Goal: Task Accomplishment & Management: Complete application form

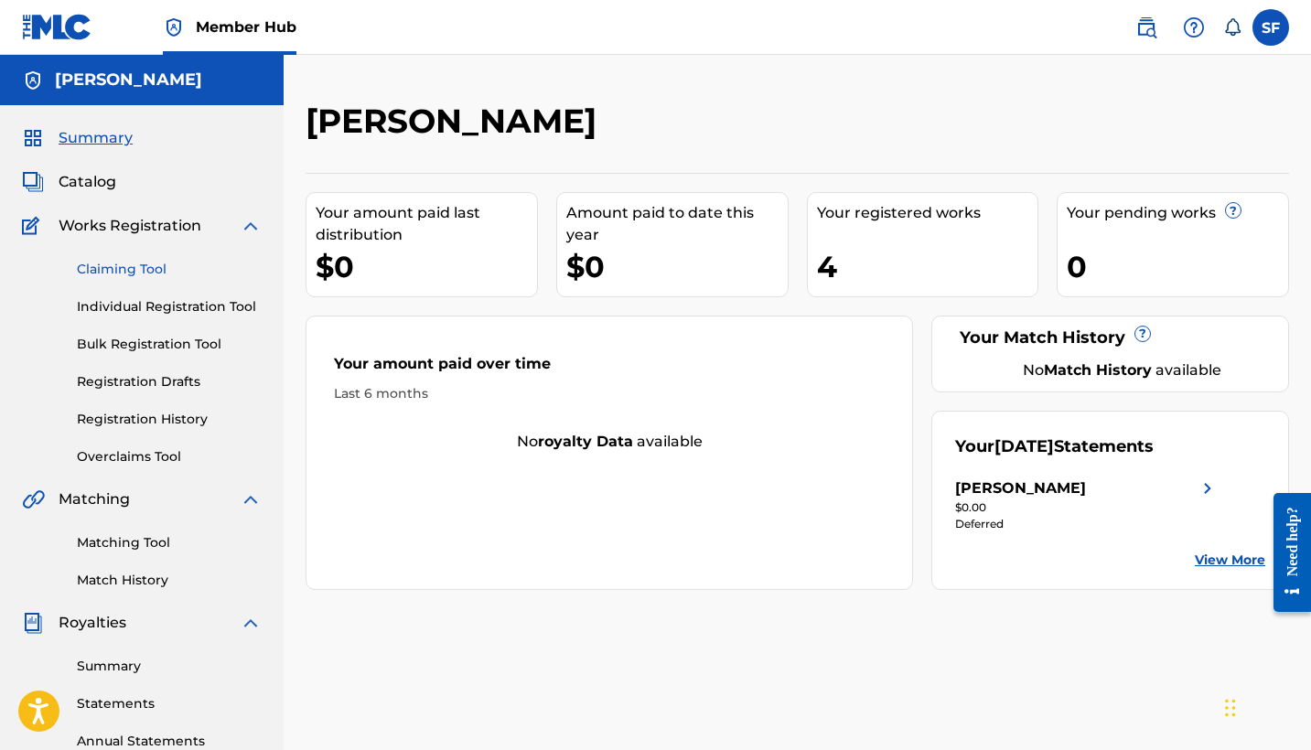
click at [123, 264] on link "Claiming Tool" at bounding box center [169, 269] width 185 height 19
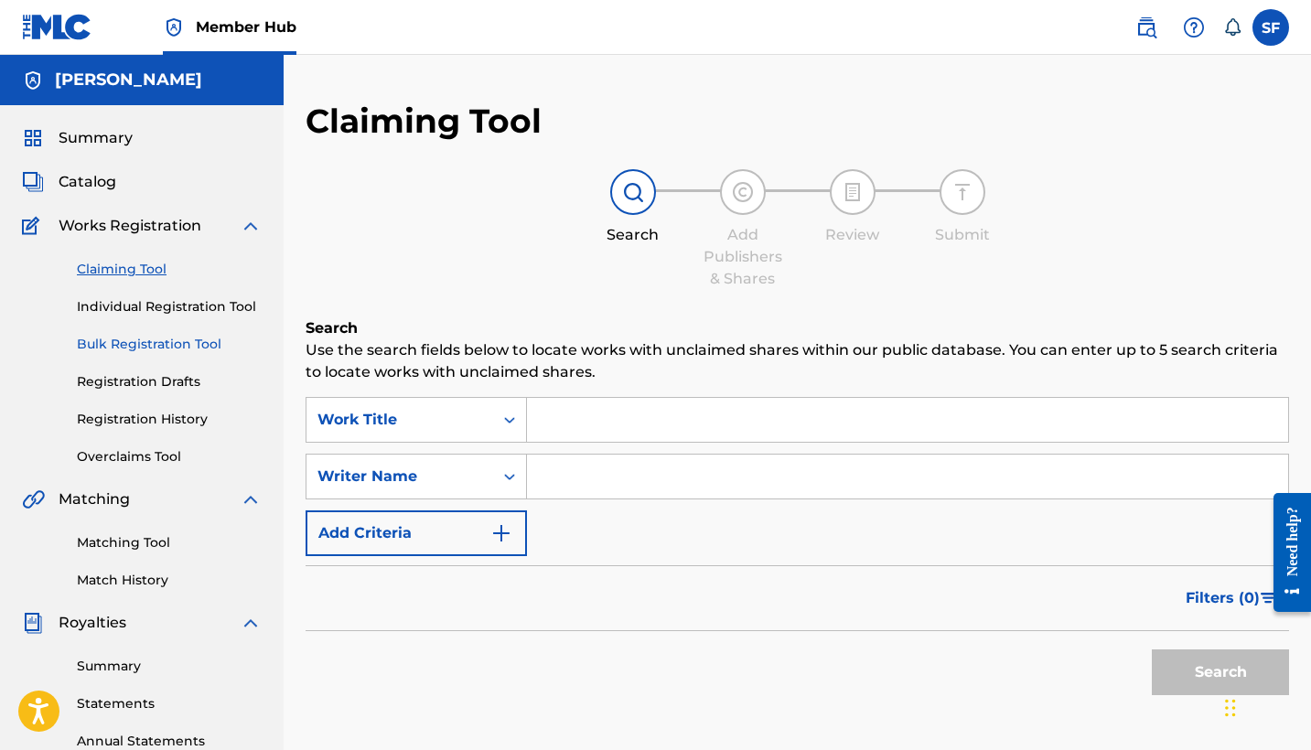
click at [120, 348] on link "Bulk Registration Tool" at bounding box center [169, 344] width 185 height 19
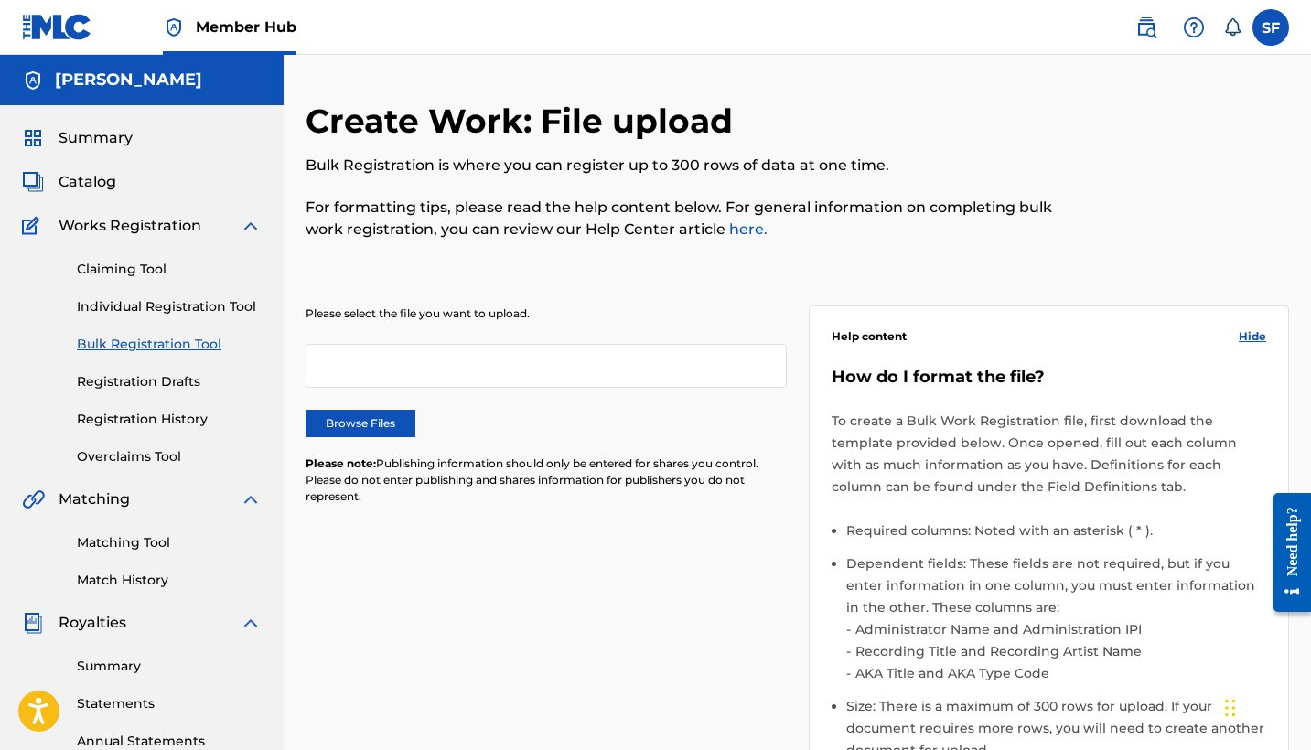
click at [565, 364] on div at bounding box center [546, 366] width 481 height 44
click at [378, 413] on label "Browse Files" at bounding box center [361, 423] width 110 height 27
click at [0, 0] on input "Browse Files" at bounding box center [0, 0] width 0 height 0
click at [552, 354] on div at bounding box center [546, 366] width 481 height 44
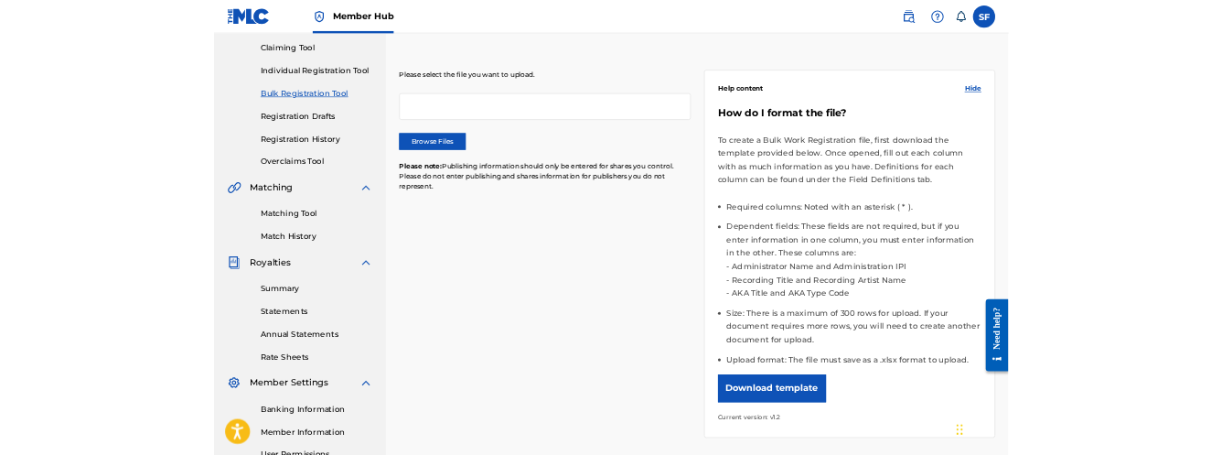
scroll to position [194, 0]
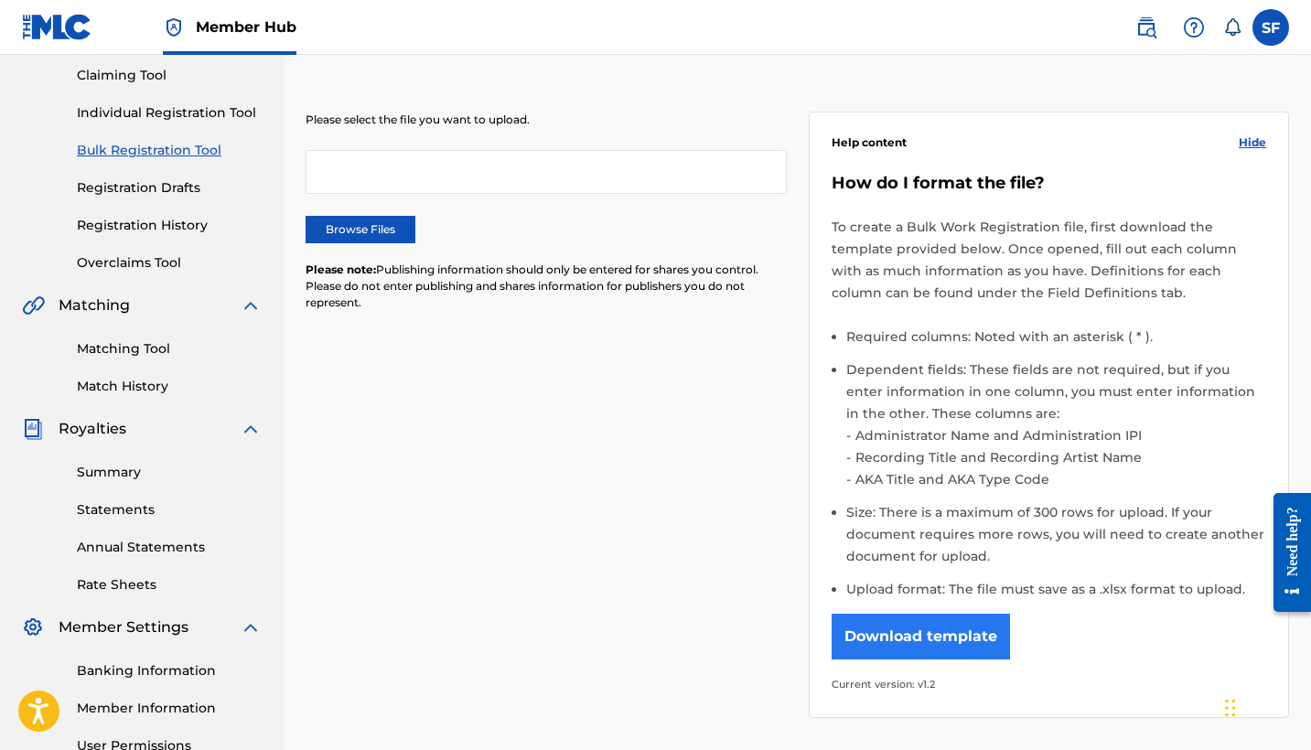
click at [955, 652] on button "Download template" at bounding box center [920, 637] width 178 height 46
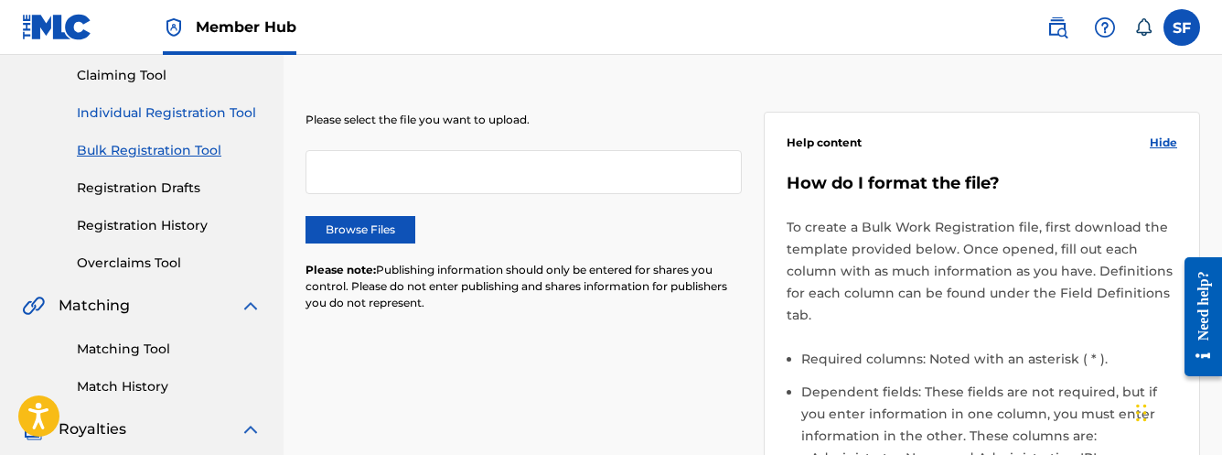
click at [168, 112] on link "Individual Registration Tool" at bounding box center [169, 112] width 185 height 19
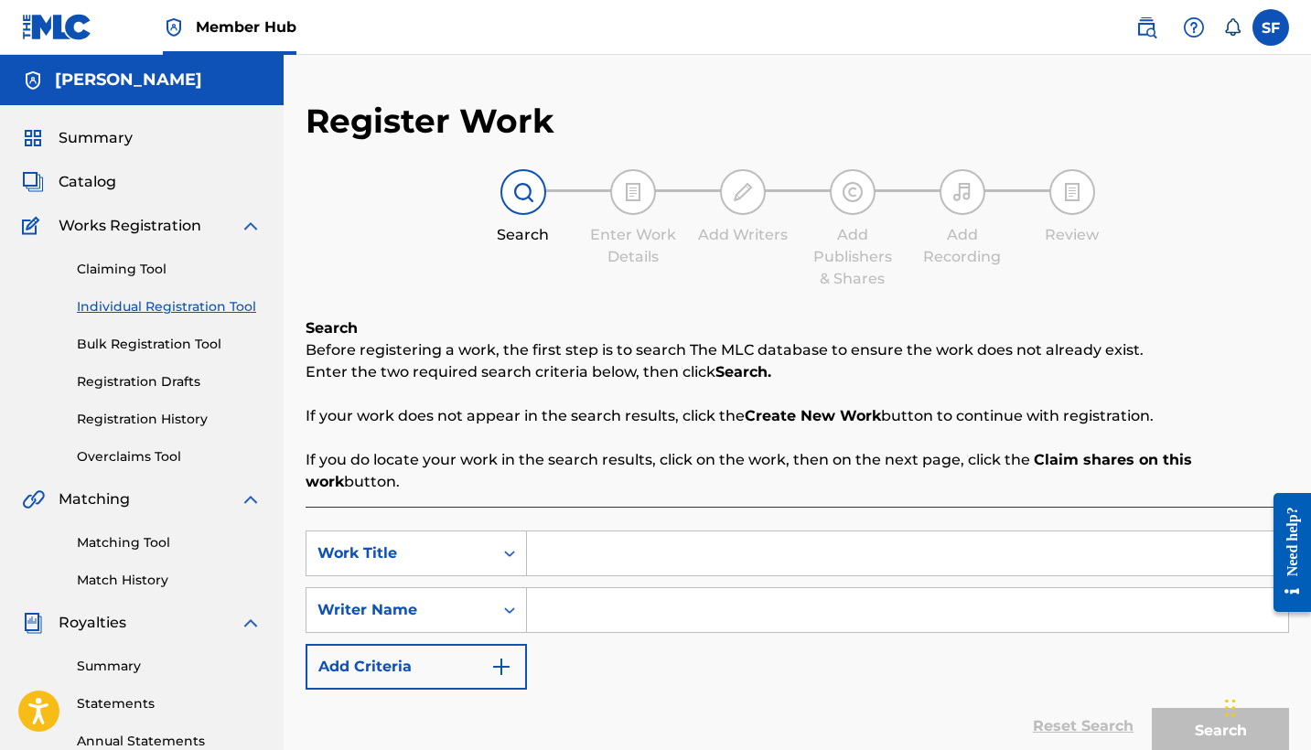
click at [543, 531] on input "Search Form" at bounding box center [907, 553] width 761 height 44
click at [605, 591] on input "Search Form" at bounding box center [907, 610] width 761 height 44
click at [726, 531] on input "Break My [PERSON_NAME]" at bounding box center [907, 553] width 761 height 44
type input "Break My Heart"
click at [691, 588] on input "Search Form" at bounding box center [907, 610] width 761 height 44
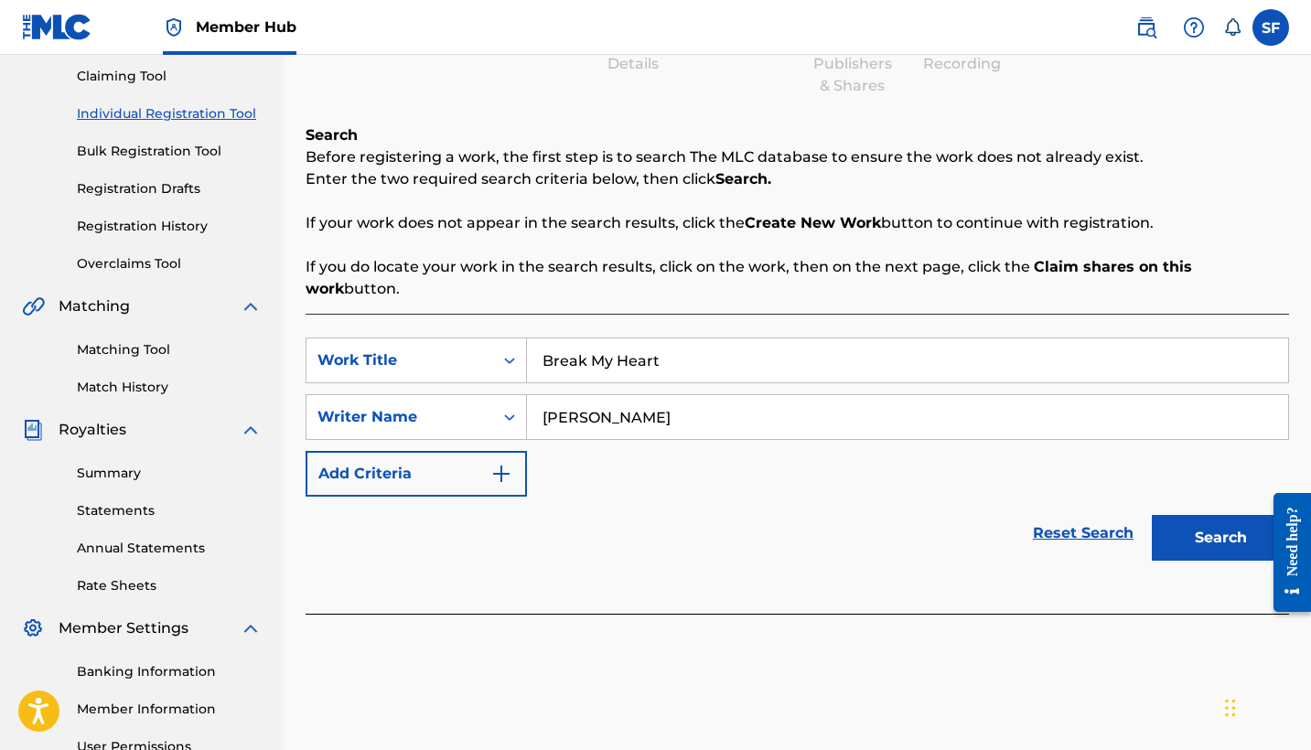
scroll to position [209, 0]
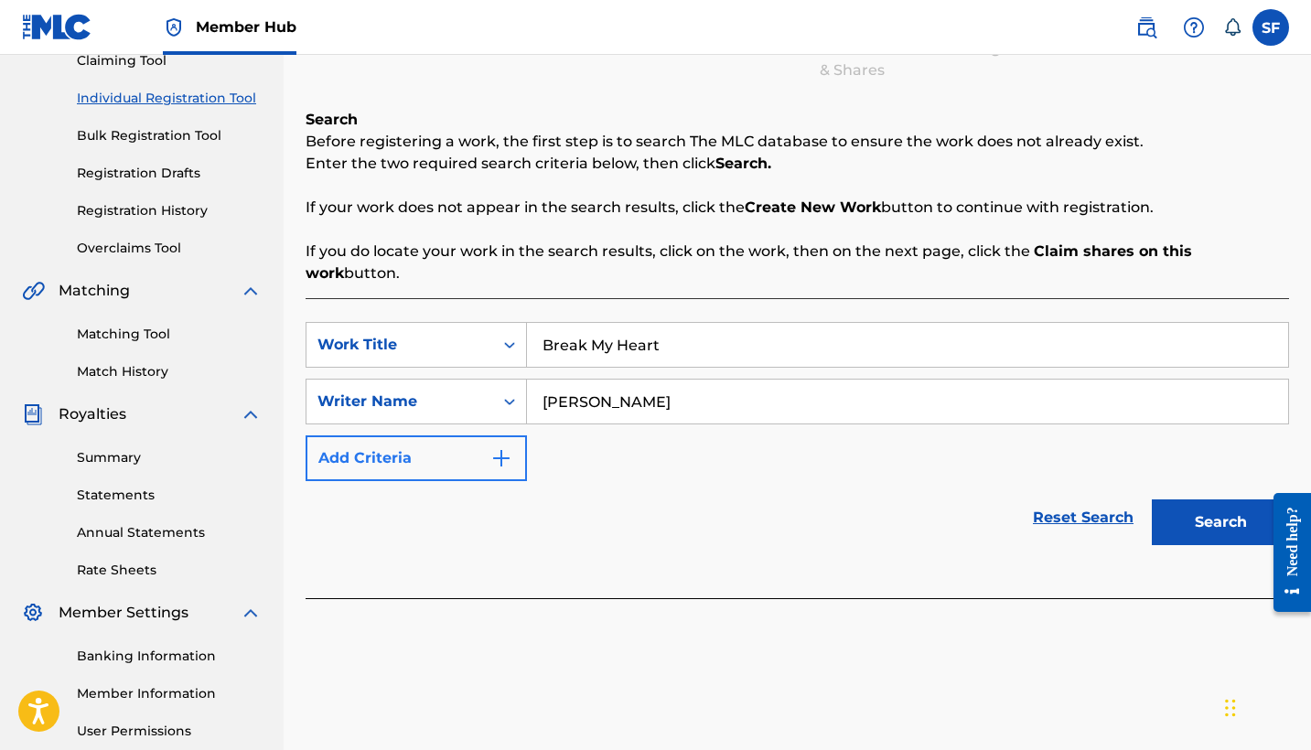
type input "[PERSON_NAME]"
click at [488, 435] on button "Add Criteria" at bounding box center [416, 458] width 221 height 46
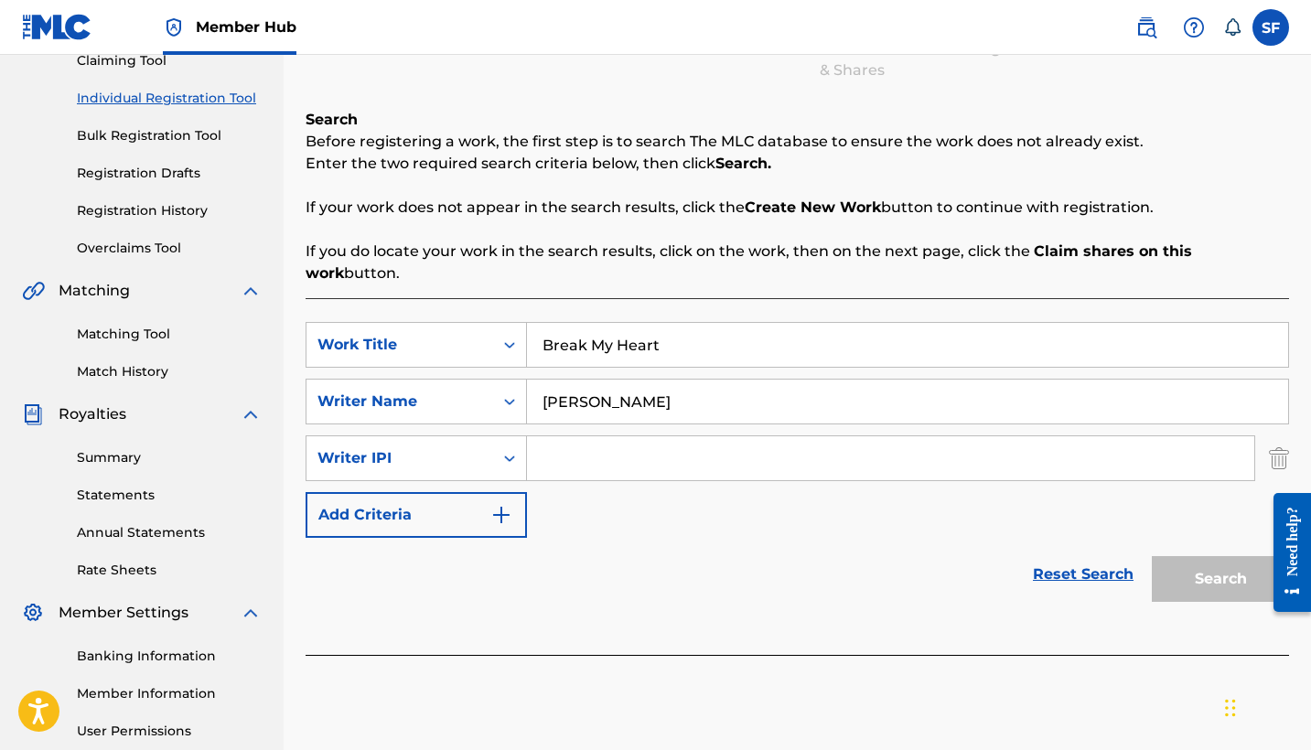
click at [574, 436] on input "Search Form" at bounding box center [890, 458] width 727 height 44
paste input "1186404355"
type input "1186404355"
click at [476, 504] on button "Add Criteria" at bounding box center [416, 515] width 221 height 46
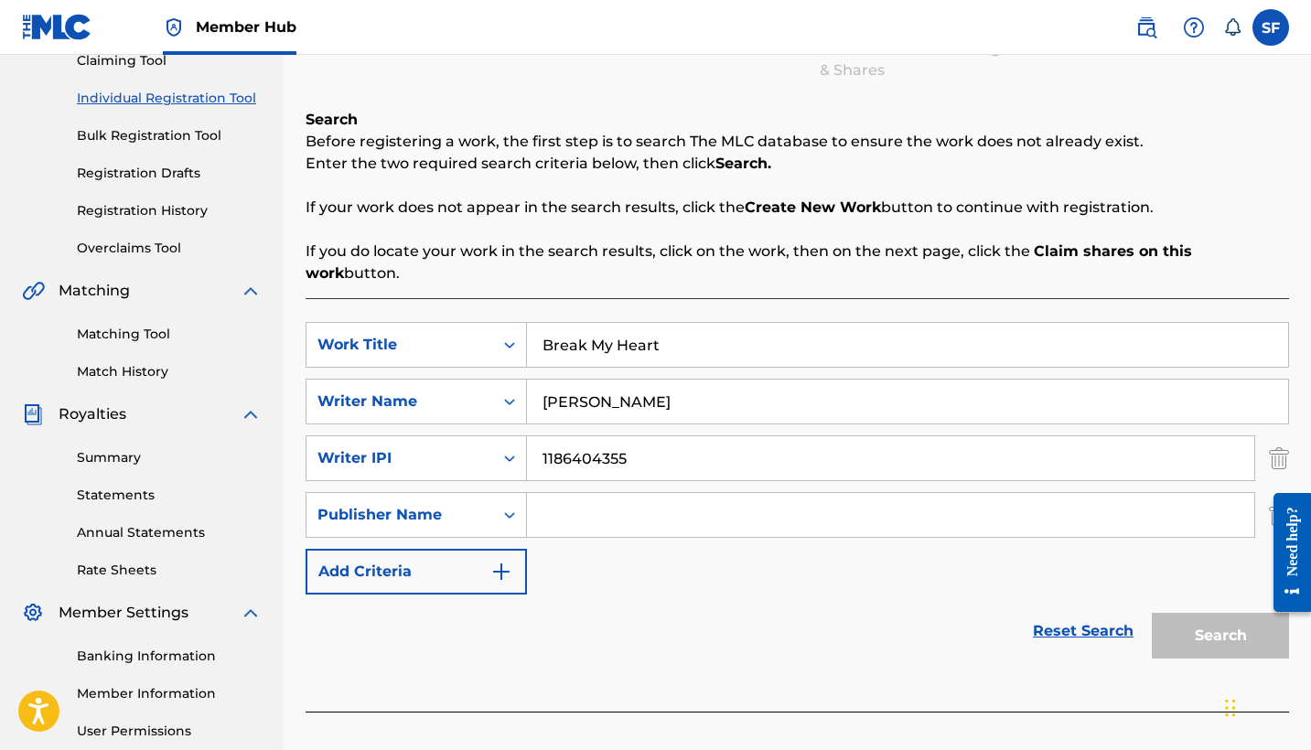
click at [595, 493] on input "Search Form" at bounding box center [890, 515] width 727 height 44
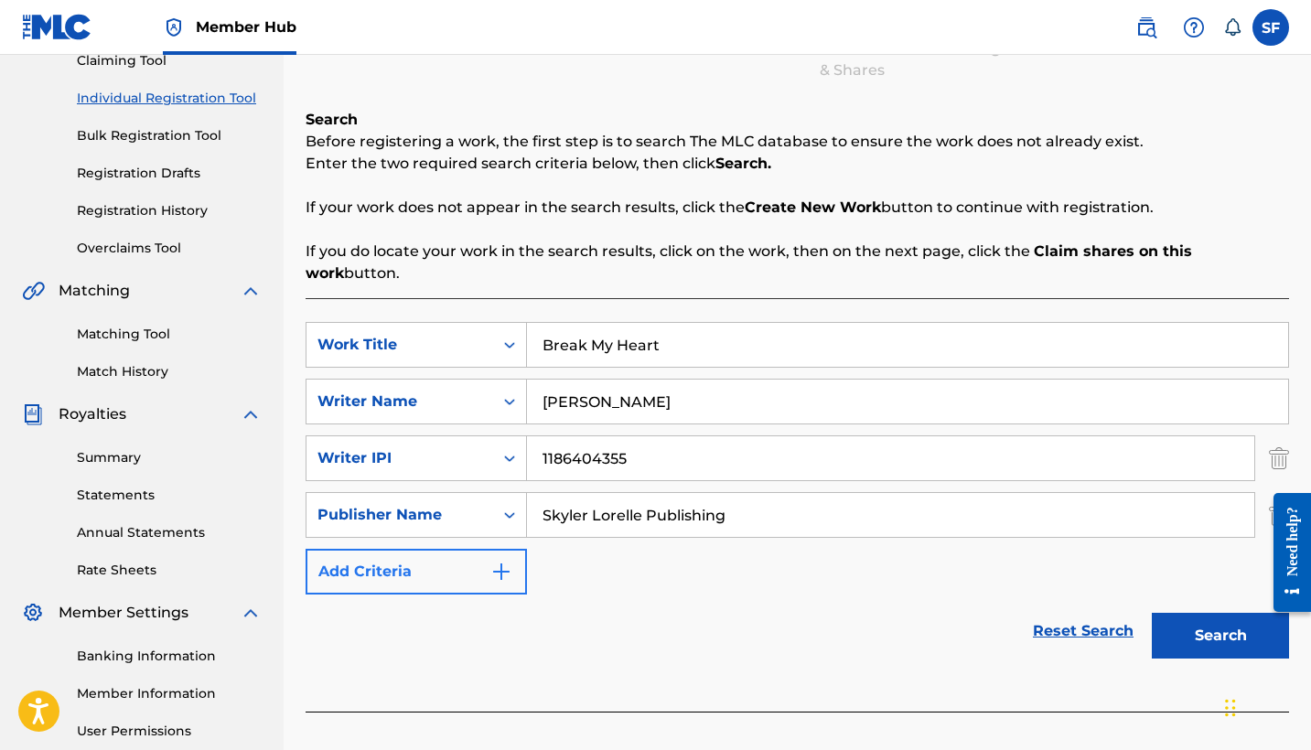
type input "Skyler Lorelle Publishing"
click at [447, 558] on button "Add Criteria" at bounding box center [416, 572] width 221 height 46
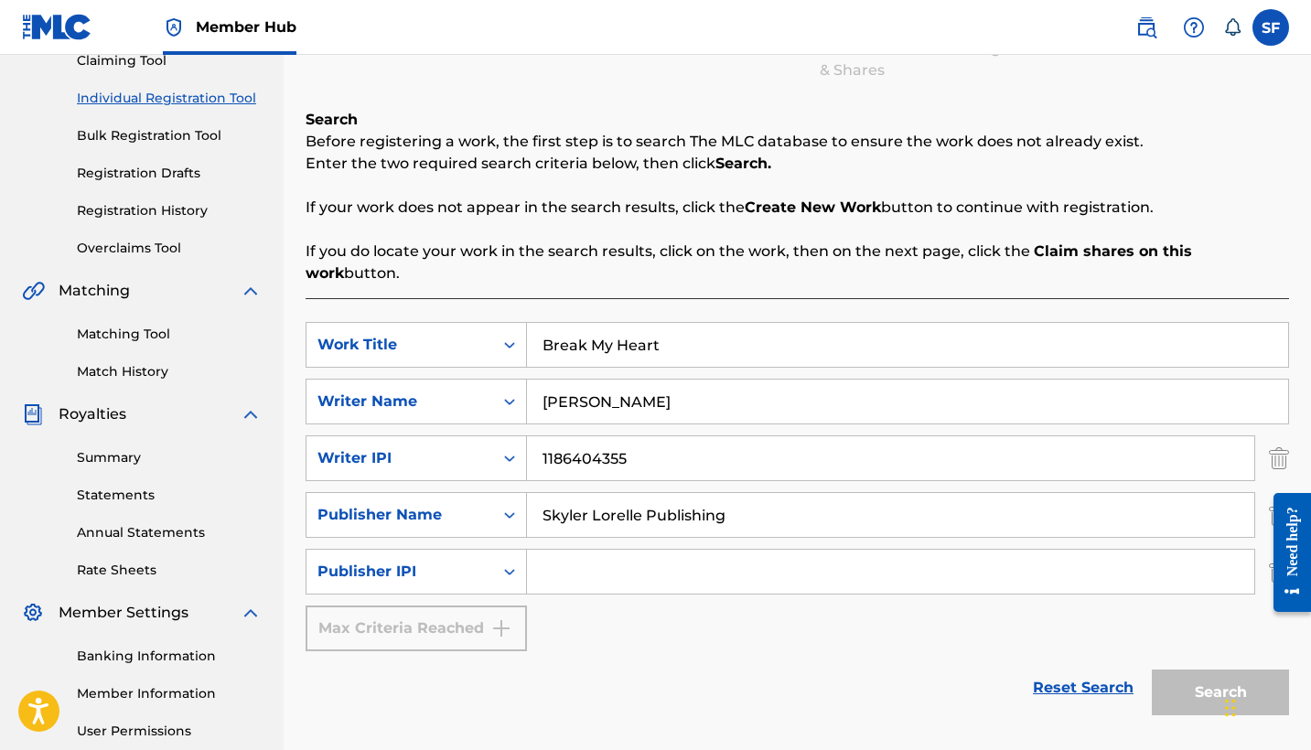
scroll to position [226, 0]
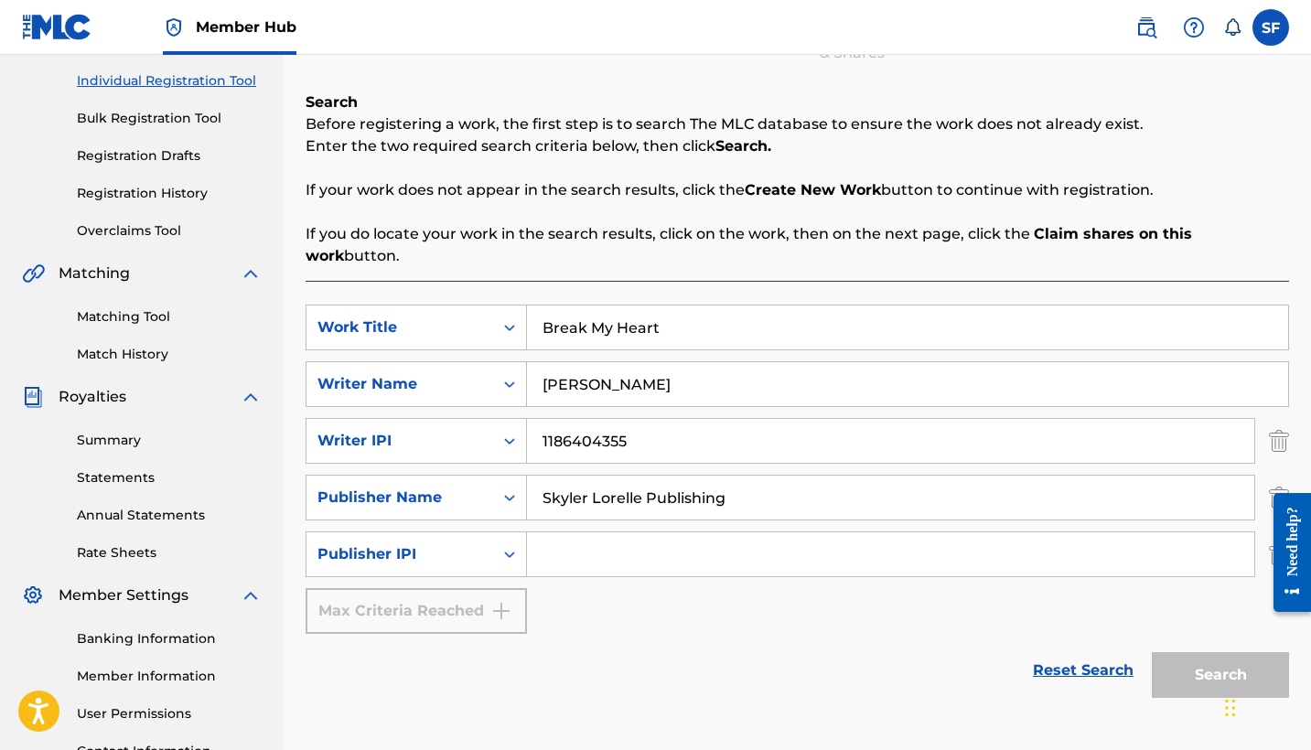
click at [668, 535] on input "Search Form" at bounding box center [890, 554] width 727 height 44
paste input "1186404257"
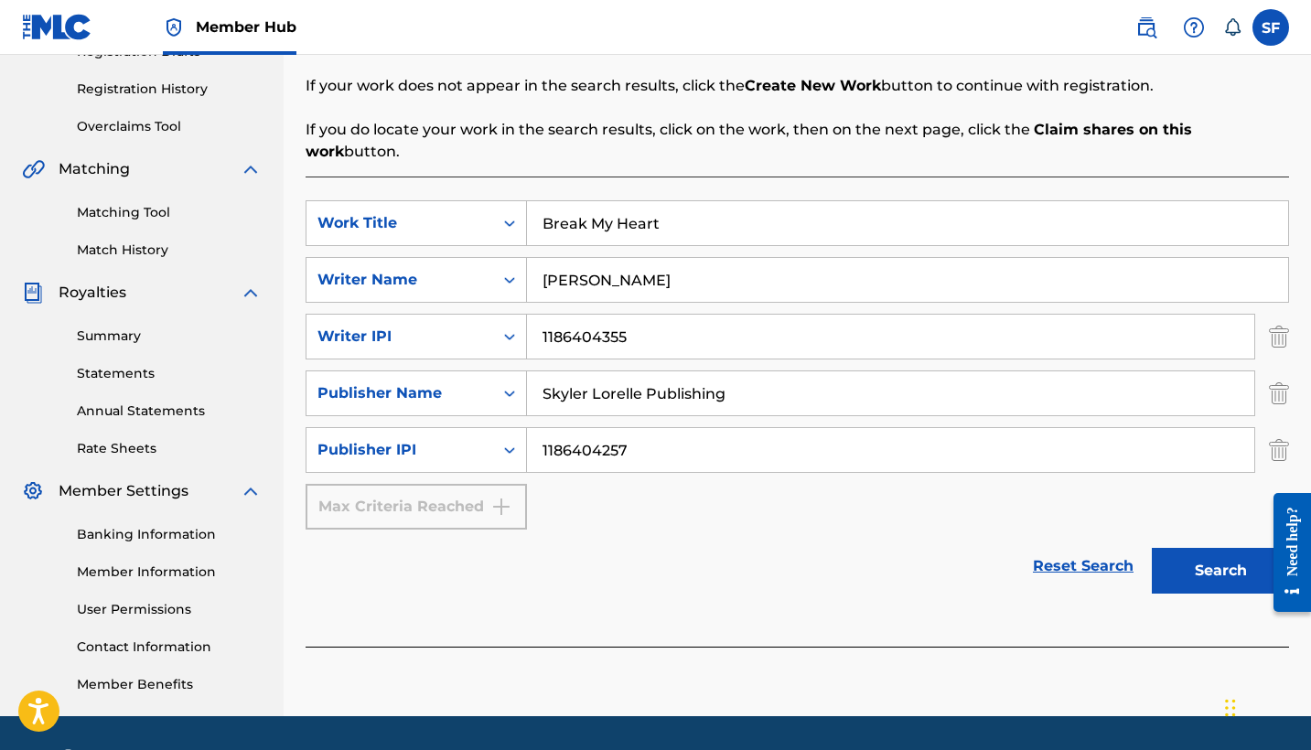
scroll to position [340, 0]
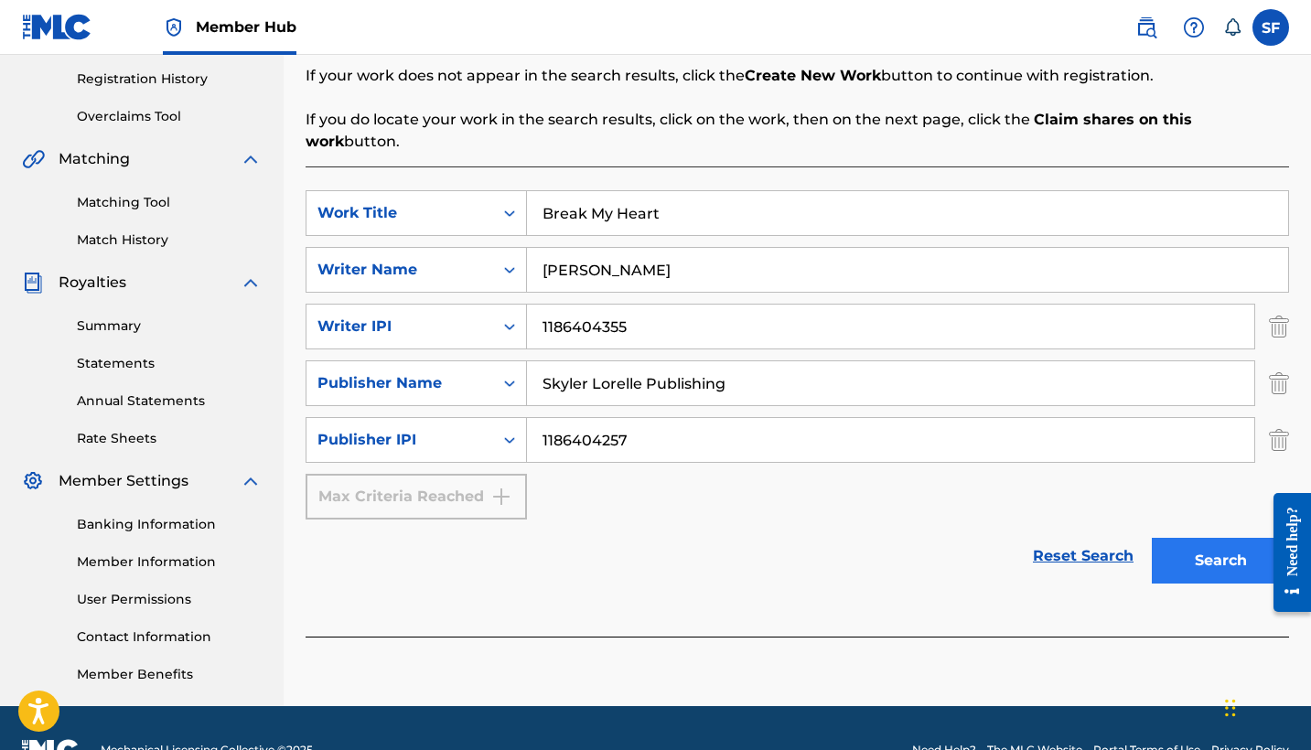
type input "1186404257"
click at [1239, 543] on button "Search" at bounding box center [1220, 561] width 137 height 46
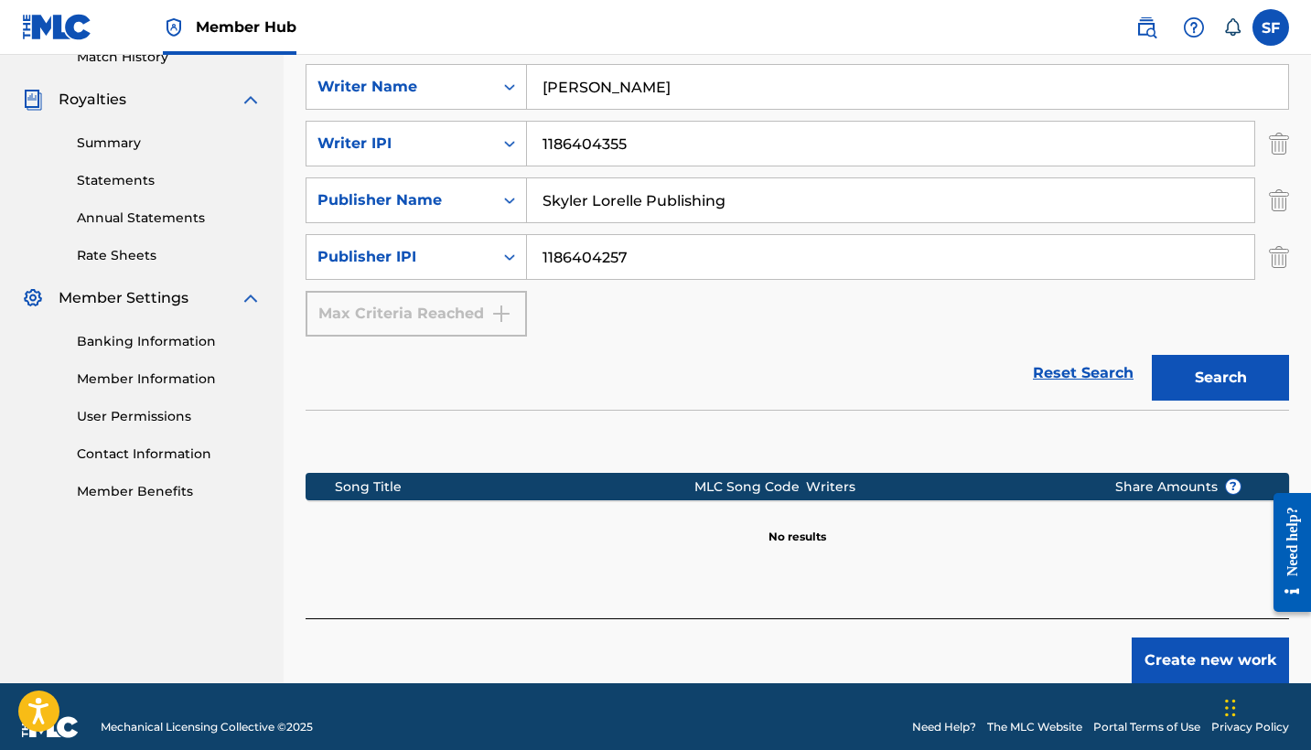
scroll to position [522, 0]
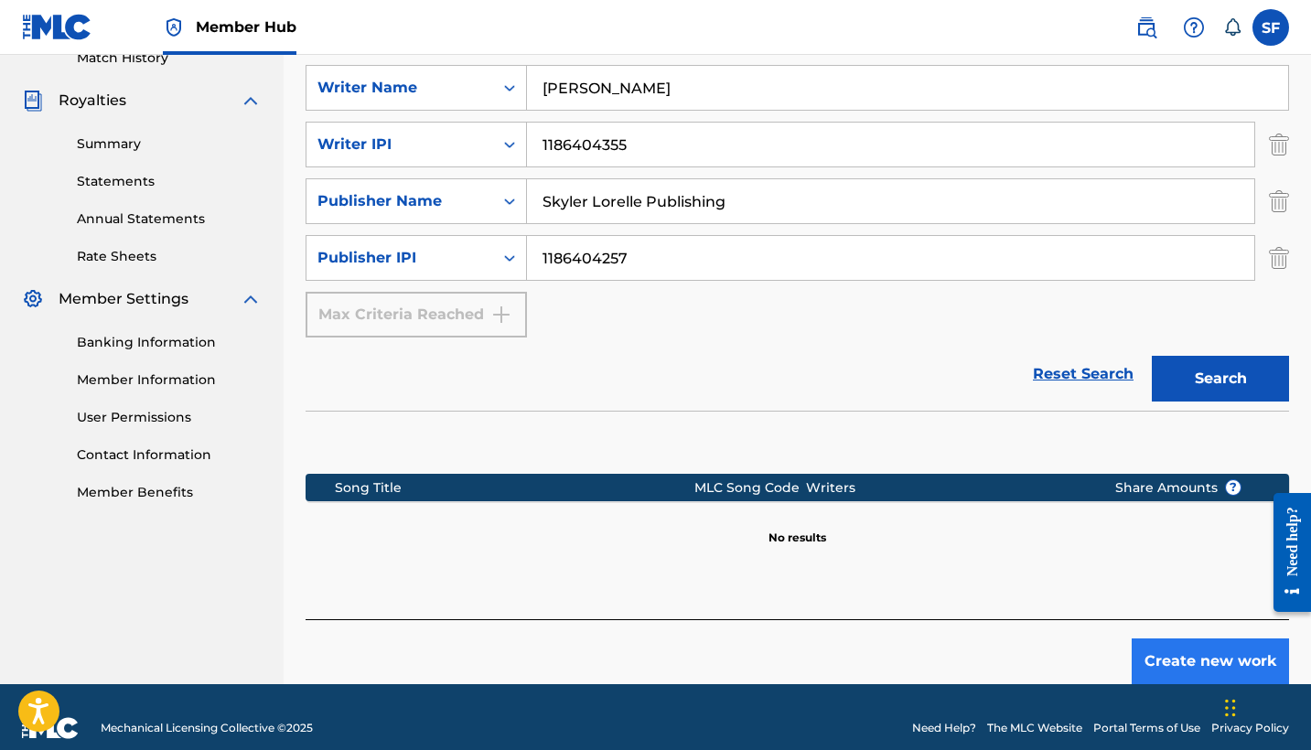
click at [1168, 643] on button "Create new work" at bounding box center [1210, 661] width 157 height 46
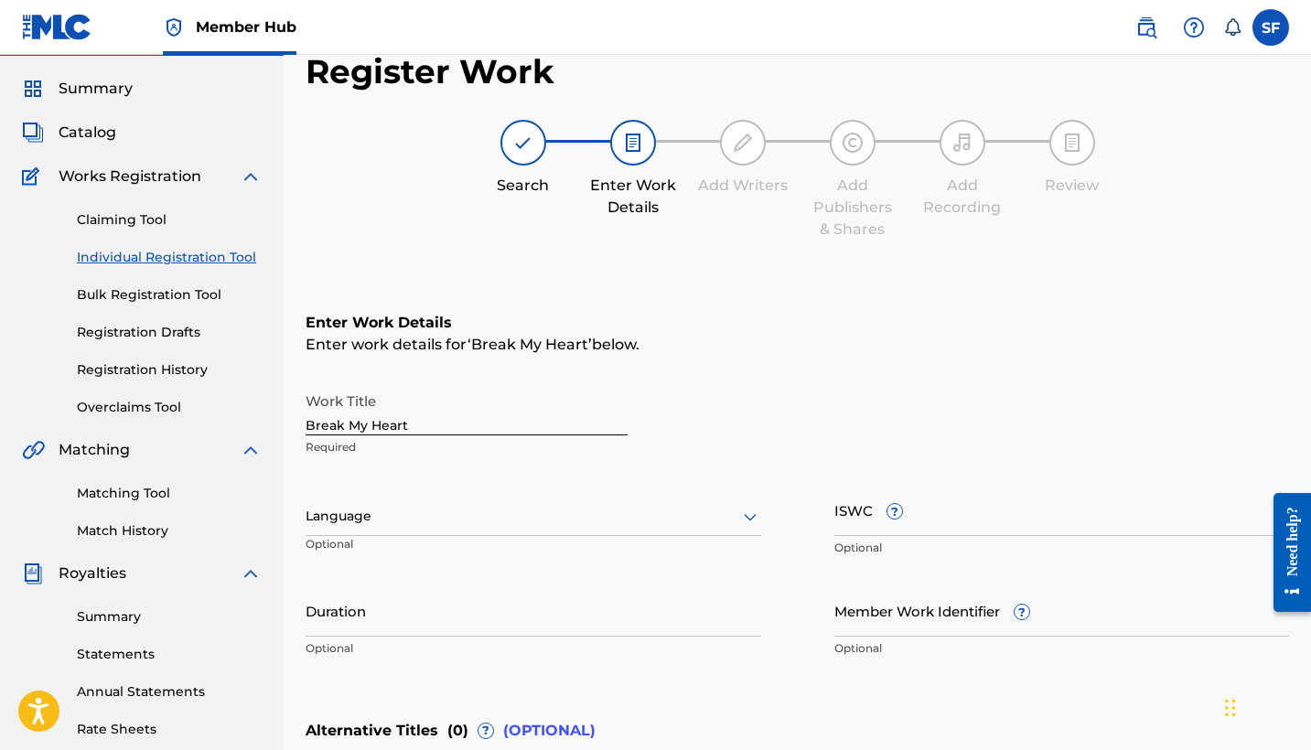
scroll to position [48, 0]
click at [871, 519] on input "ISWC ?" at bounding box center [1062, 511] width 456 height 52
paste input "932331711"
type input "932331711"
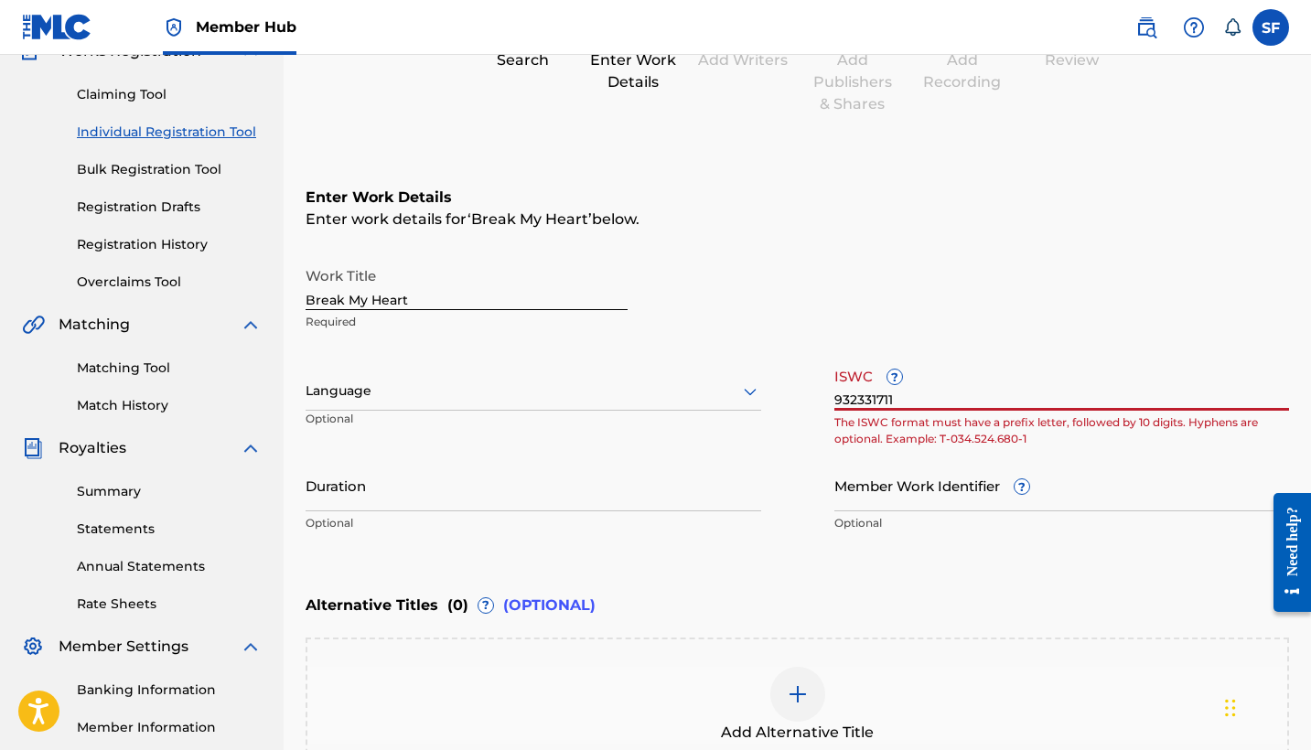
scroll to position [177, 0]
